Goal: Find specific page/section

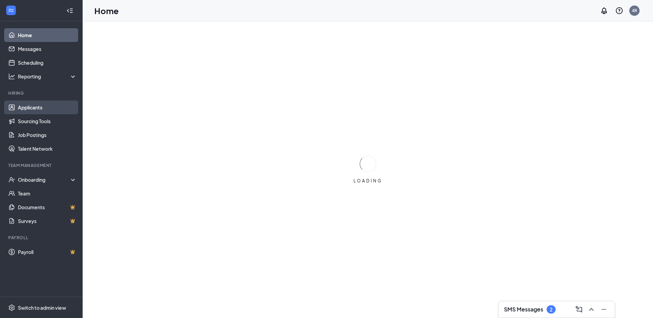
click at [40, 102] on link "Applicants" at bounding box center [47, 107] width 59 height 14
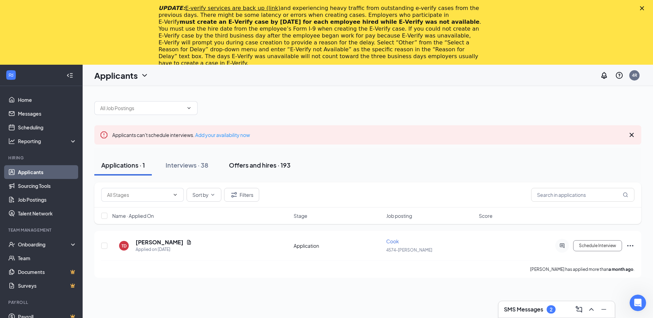
click at [265, 163] on div "Offers and hires · 193" at bounding box center [260, 165] width 62 height 9
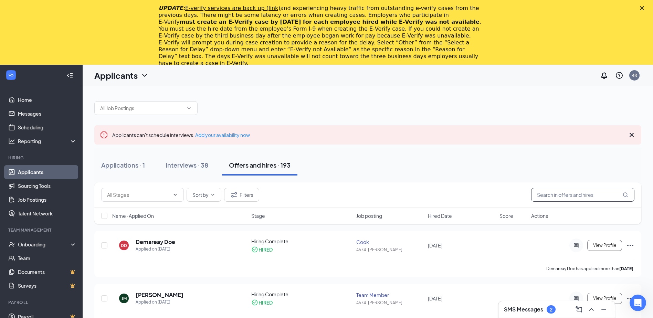
drag, startPoint x: 556, startPoint y: 190, endPoint x: 556, endPoint y: 194, distance: 4.8
click at [556, 191] on input "text" at bounding box center [582, 195] width 103 height 14
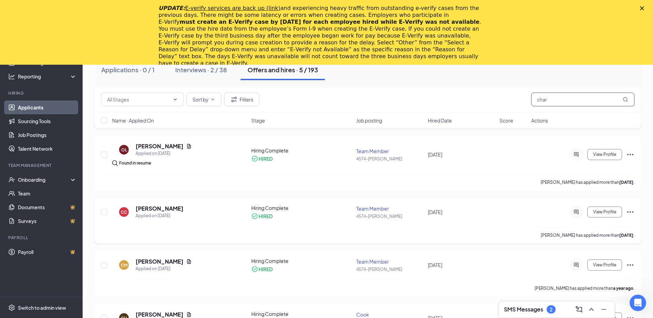
scroll to position [103, 0]
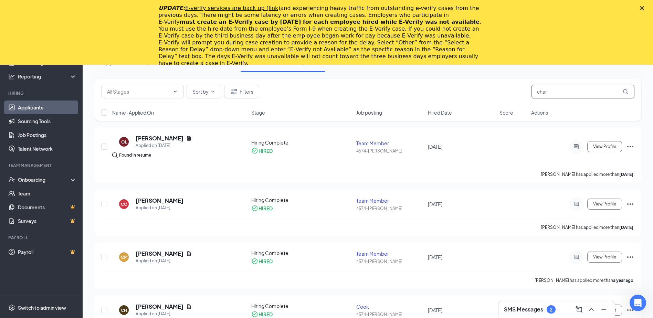
drag, startPoint x: 555, startPoint y: 91, endPoint x: 524, endPoint y: 94, distance: 31.1
click at [524, 94] on div "Sort by Filters char" at bounding box center [367, 92] width 533 height 14
type input "[PERSON_NAME]"
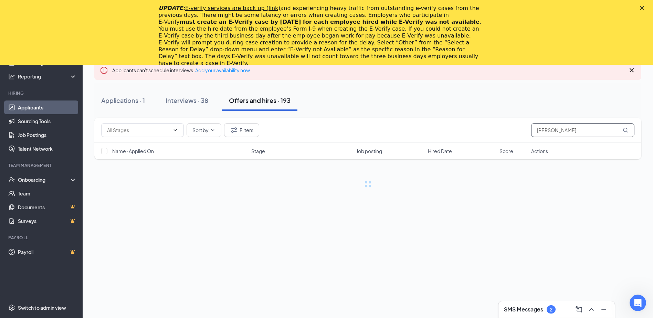
scroll to position [65, 0]
